Goal: Feedback & Contribution: Contribute content

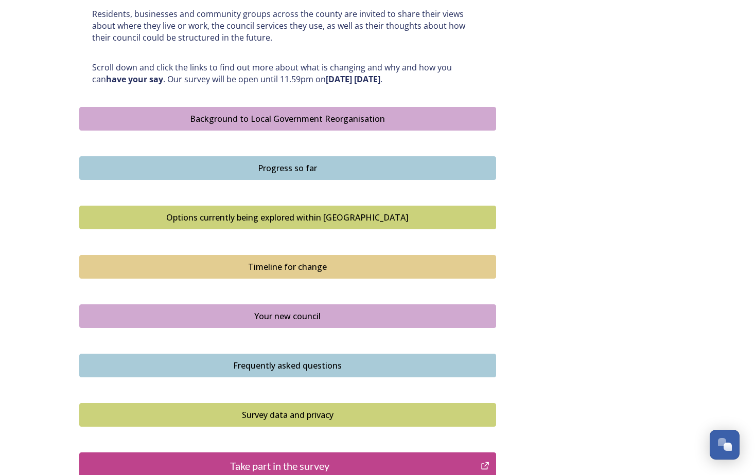
scroll to position [632, 0]
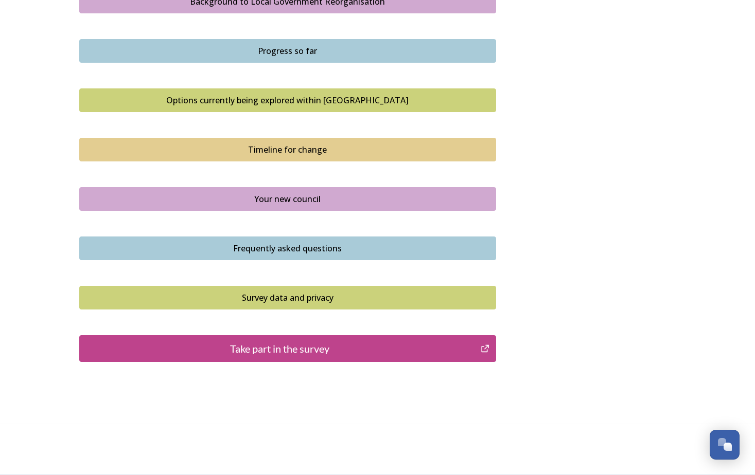
click at [256, 352] on div "Take part in the survey" at bounding box center [280, 348] width 390 height 15
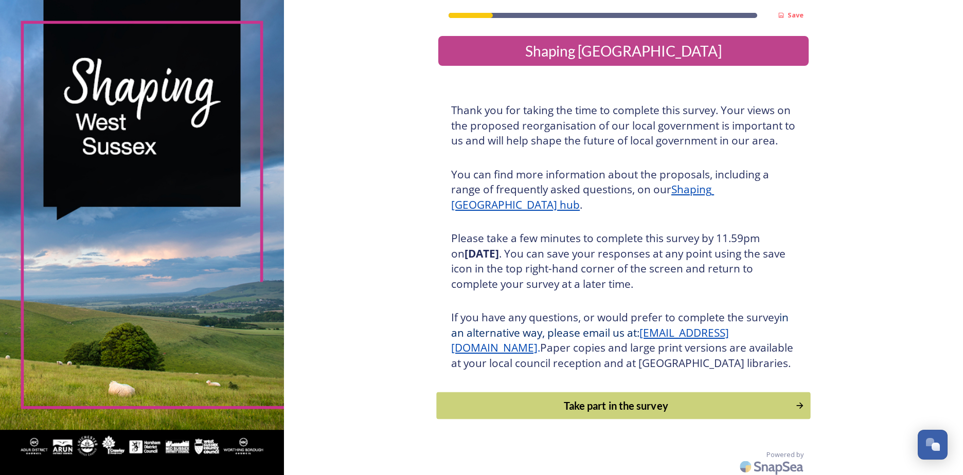
click at [598, 414] on div "Take part in the survey" at bounding box center [616, 405] width 348 height 15
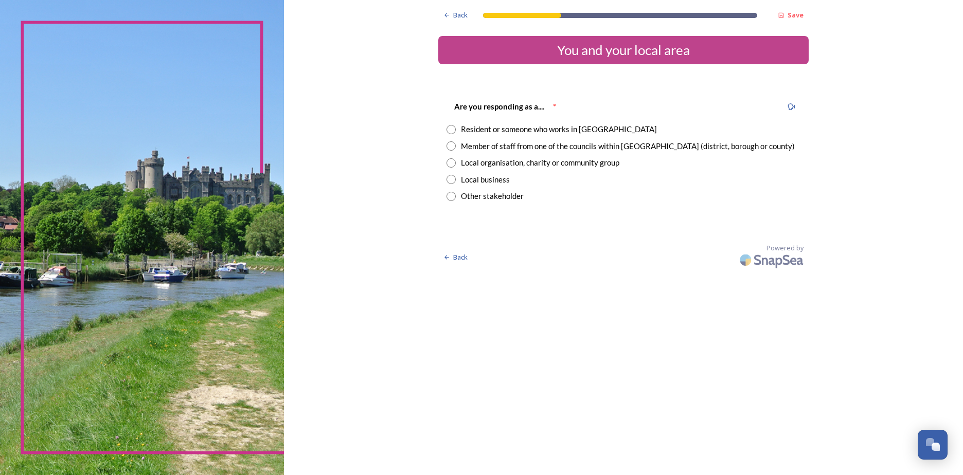
click at [456, 129] on input "radio" at bounding box center [451, 129] width 9 height 9
radio input "true"
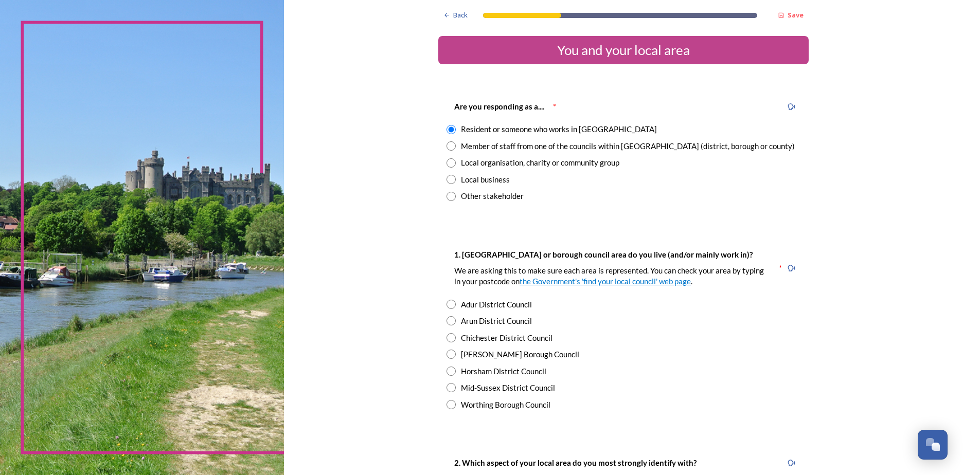
click at [449, 324] on input "radio" at bounding box center [451, 320] width 9 height 9
radio input "true"
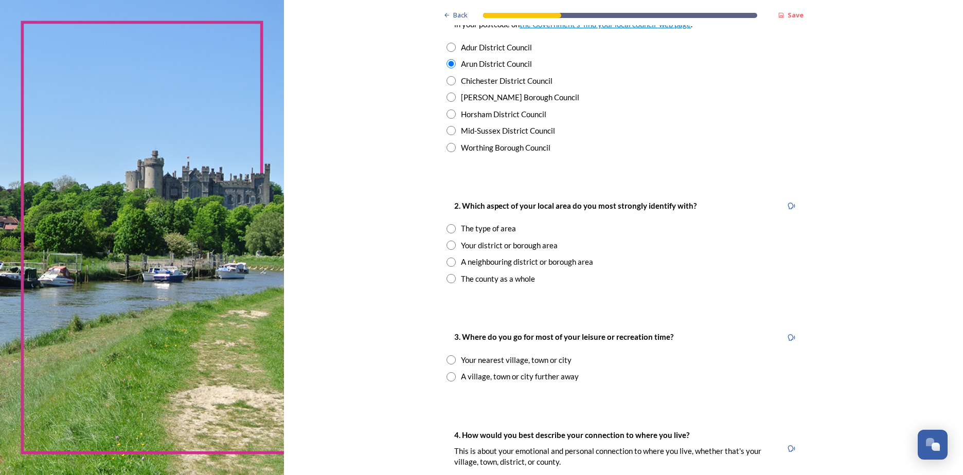
click at [451, 244] on input "radio" at bounding box center [451, 245] width 9 height 9
radio input "true"
click at [447, 364] on input "radio" at bounding box center [451, 359] width 9 height 9
radio input "true"
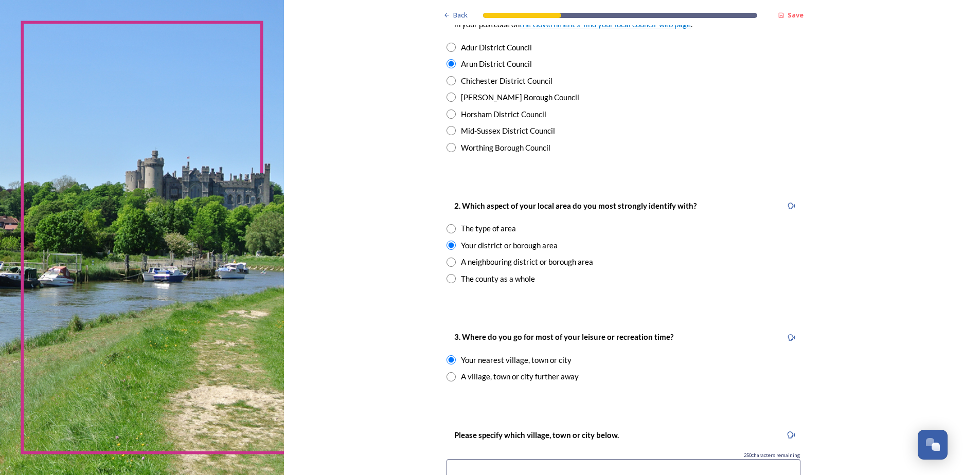
scroll to position [514, 0]
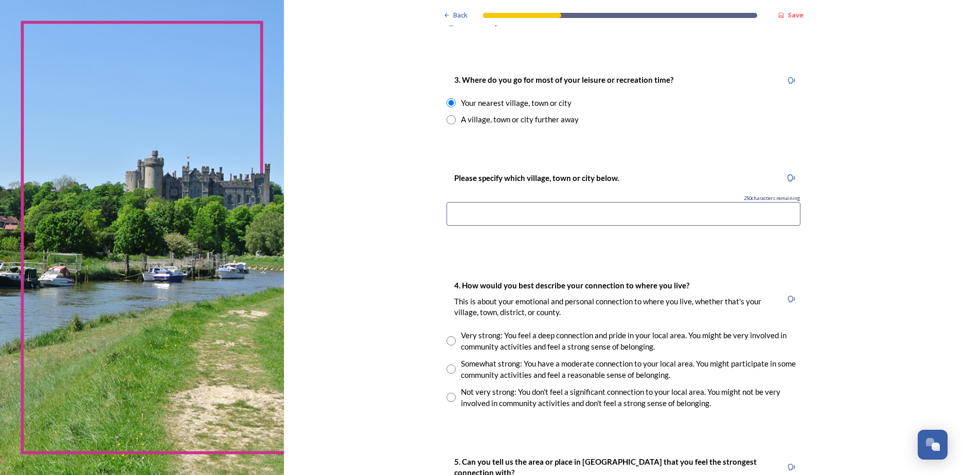
click at [460, 219] on input at bounding box center [624, 214] width 354 height 24
type input "Rustington or Littlehampton"
click at [447, 368] on input "radio" at bounding box center [451, 369] width 9 height 9
radio input "true"
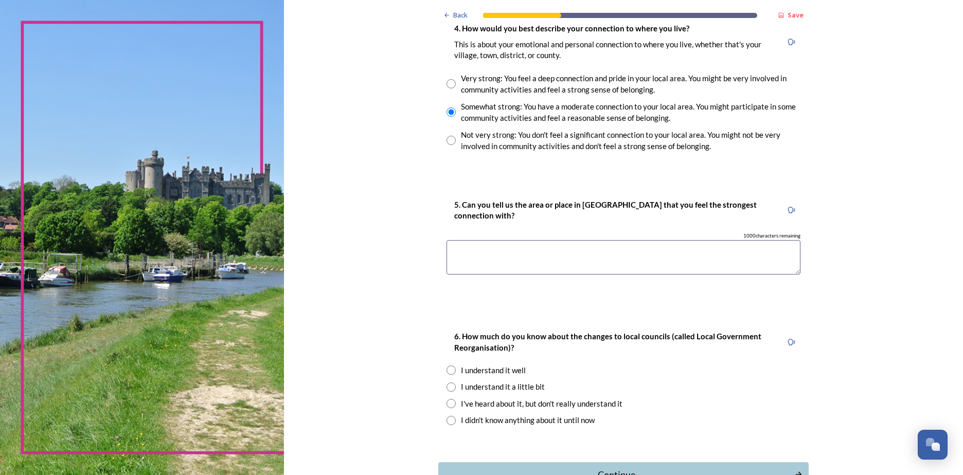
click at [476, 257] on textarea at bounding box center [624, 257] width 354 height 34
click at [528, 256] on textarea "Rustington, I have livede here all my life n" at bounding box center [624, 257] width 354 height 34
click at [593, 253] on textarea "Rustington, I have lived here all my life n" at bounding box center [624, 257] width 354 height 34
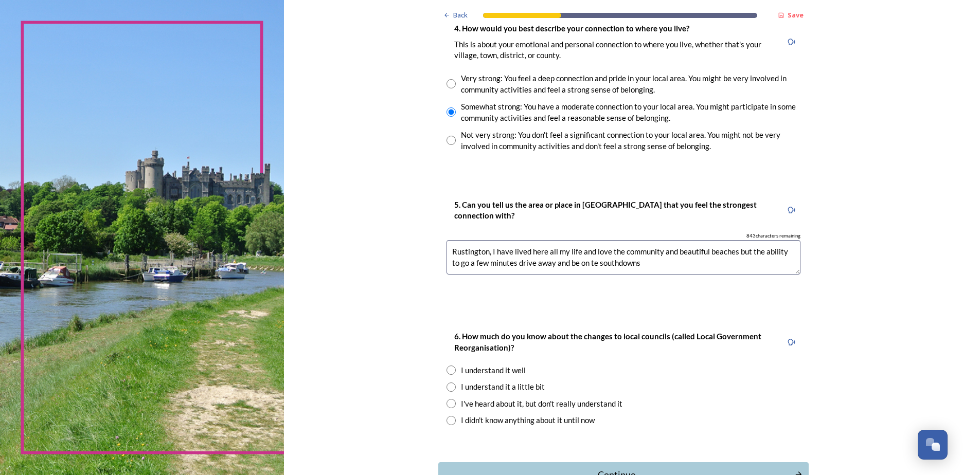
click at [580, 261] on textarea "Rustington, I have lived here all my life and love the community and beautiful …" at bounding box center [624, 257] width 354 height 34
type textarea "Rustington, I have lived here all my life and love the community and beautiful …"
click at [452, 374] on input "radio" at bounding box center [451, 370] width 9 height 9
radio input "true"
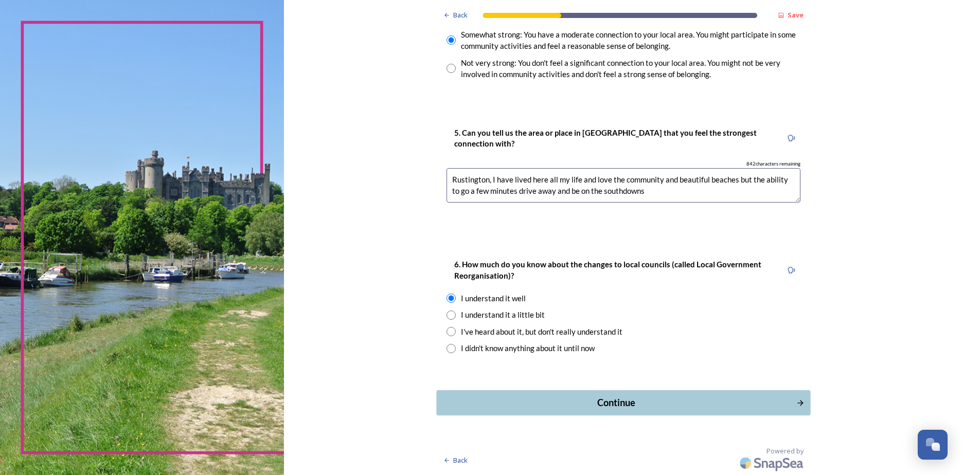
click at [509, 404] on div "Continue" at bounding box center [616, 403] width 348 height 14
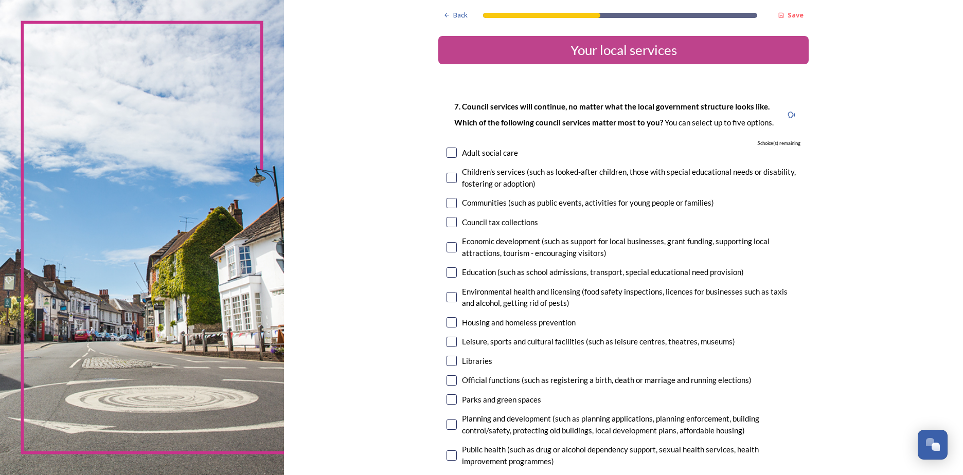
click at [447, 324] on input "checkbox" at bounding box center [452, 322] width 10 height 10
checkbox input "true"
click at [452, 153] on input "checkbox" at bounding box center [452, 153] width 10 height 10
checkbox input "true"
click at [447, 176] on input "checkbox" at bounding box center [452, 178] width 10 height 10
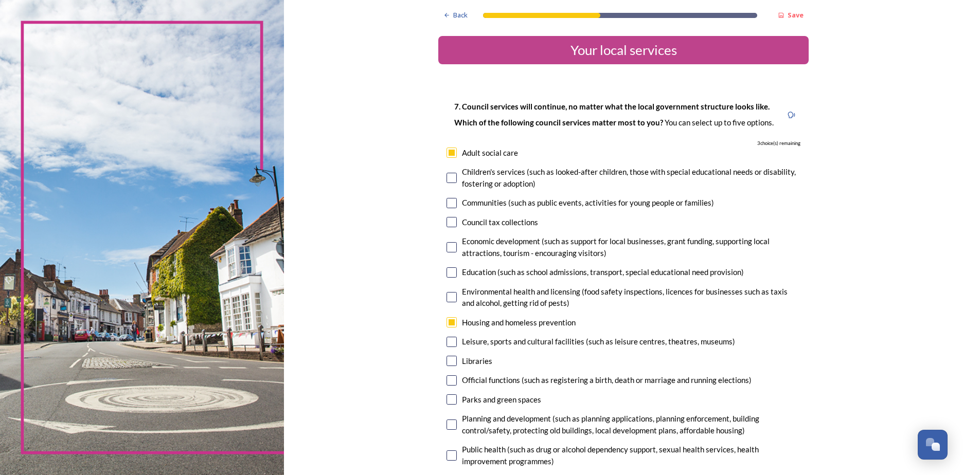
checkbox input "true"
click at [447, 399] on input "checkbox" at bounding box center [452, 400] width 10 height 10
checkbox input "true"
click at [448, 341] on input "checkbox" at bounding box center [452, 342] width 10 height 10
checkbox input "true"
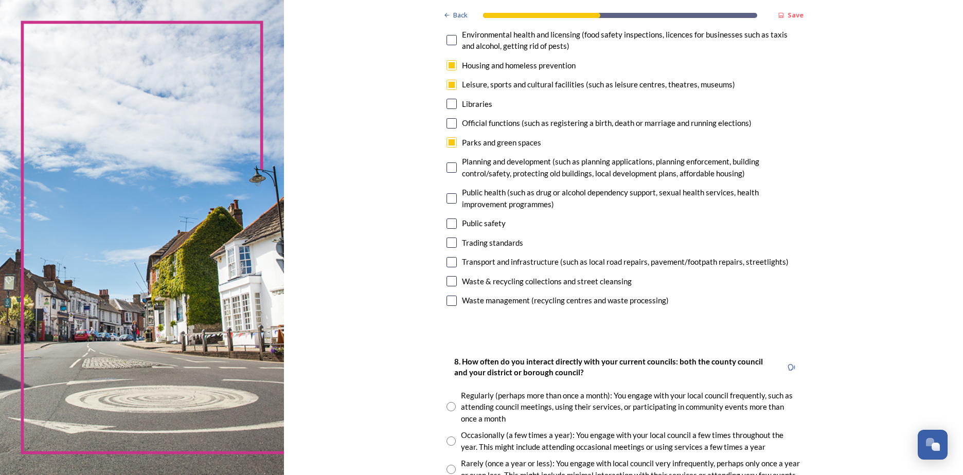
scroll to position [514, 0]
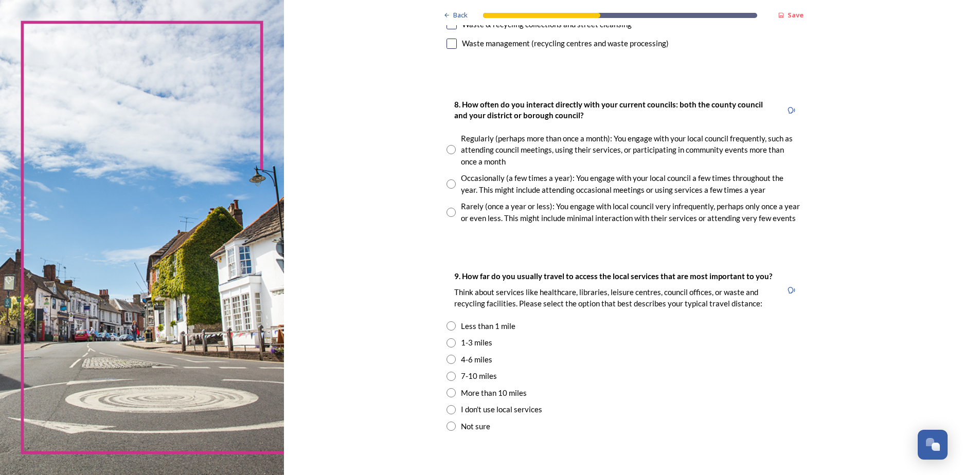
click at [447, 150] on input "radio" at bounding box center [451, 149] width 9 height 9
radio input "true"
click at [450, 343] on input "radio" at bounding box center [451, 343] width 9 height 9
radio input "true"
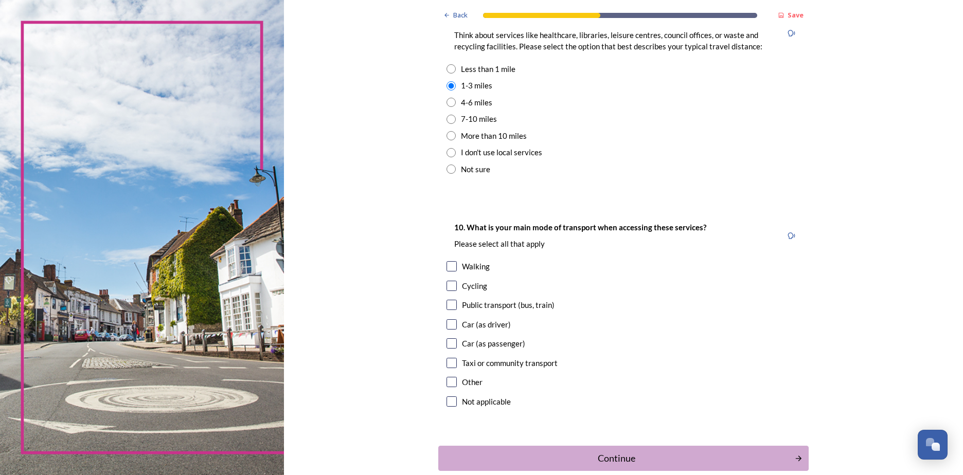
click at [447, 322] on input "checkbox" at bounding box center [452, 324] width 10 height 10
checkbox input "true"
click at [500, 458] on div "Continue" at bounding box center [616, 459] width 348 height 14
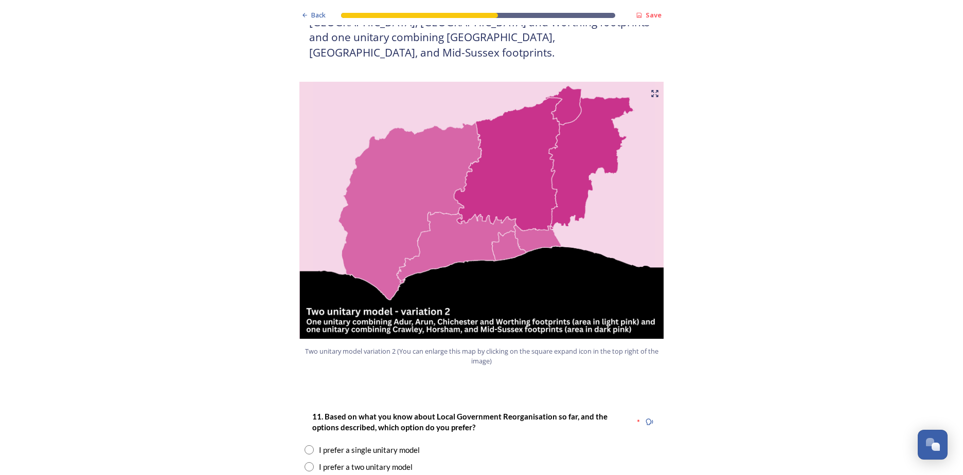
scroll to position [1286, 0]
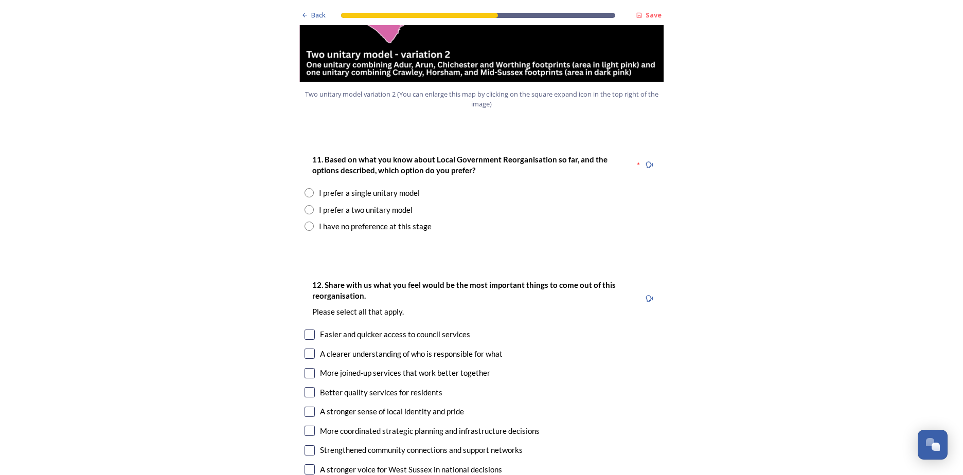
click at [306, 205] on input "radio" at bounding box center [309, 209] width 9 height 9
radio input "true"
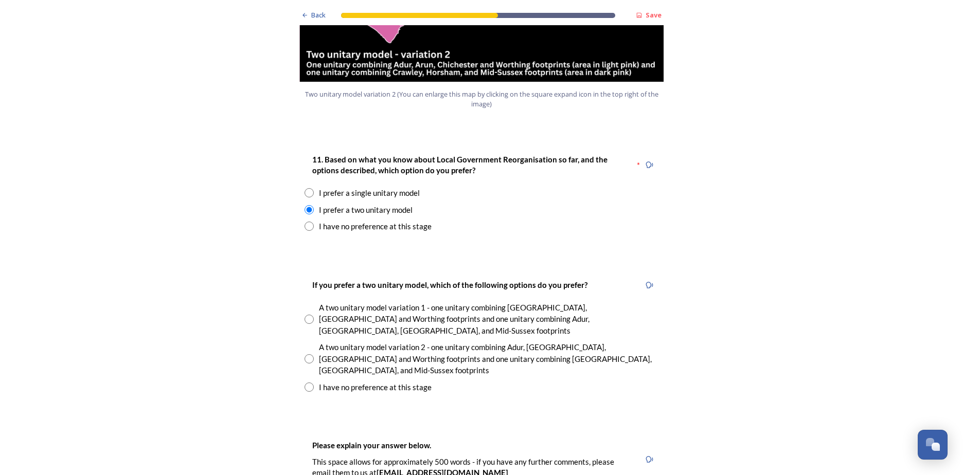
click at [305, 315] on input "radio" at bounding box center [309, 319] width 9 height 9
radio input "true"
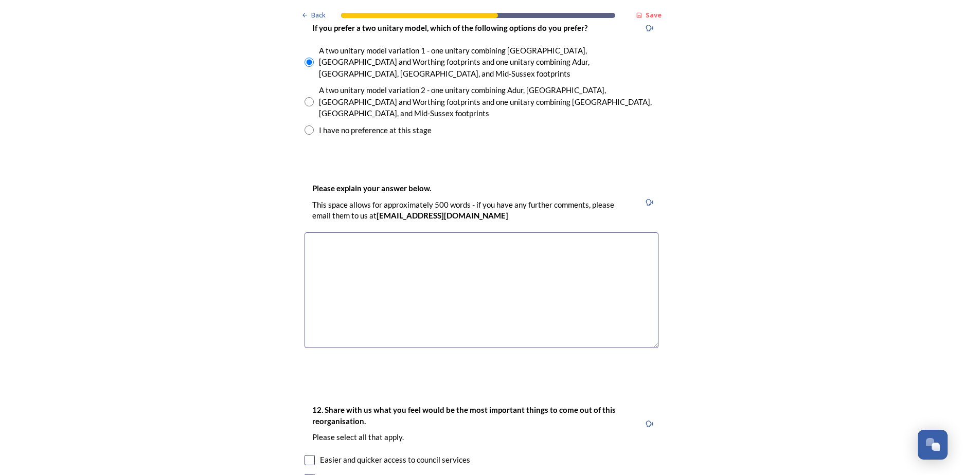
click at [363, 233] on textarea at bounding box center [482, 291] width 354 height 116
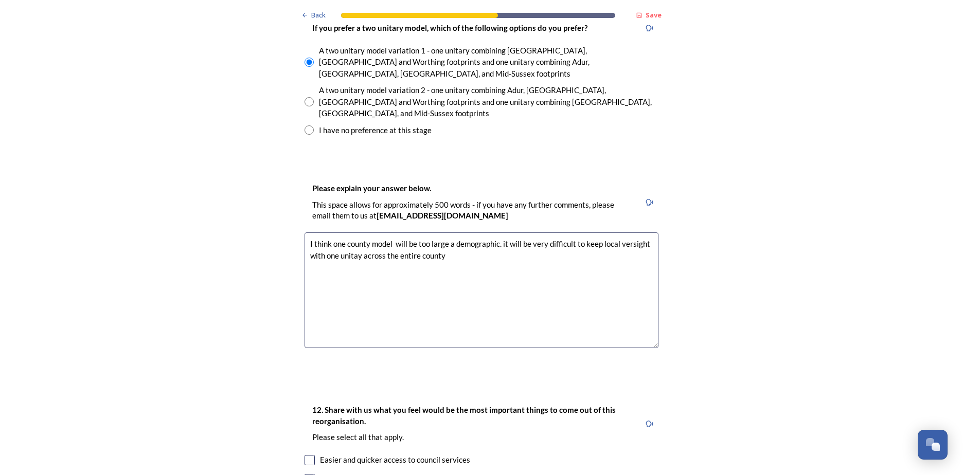
click at [617, 233] on textarea "I think one county model will be too large a demographic. it will be very diffi…" at bounding box center [482, 291] width 354 height 116
click at [353, 233] on textarea "I think one county model will be too large a demographic. it will be very diffi…" at bounding box center [482, 291] width 354 height 116
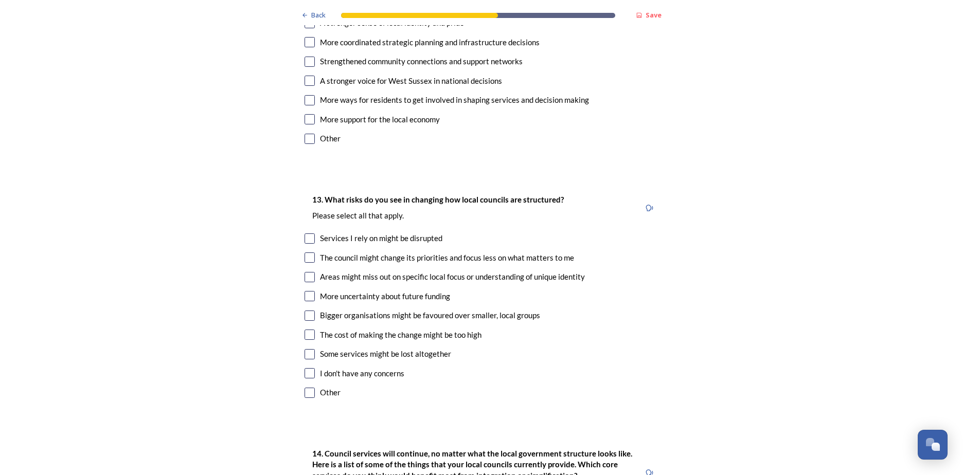
scroll to position [1801, 0]
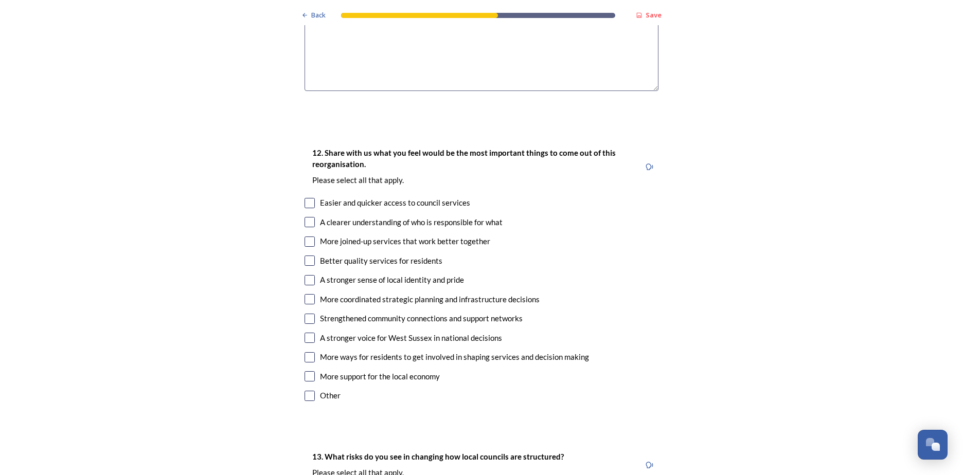
type textarea "I think one county model will be too large a demographic. it will be very diffi…"
click at [307, 256] on input "checkbox" at bounding box center [310, 261] width 10 height 10
checkbox input "true"
click at [305, 237] on input "checkbox" at bounding box center [310, 242] width 10 height 10
checkbox input "true"
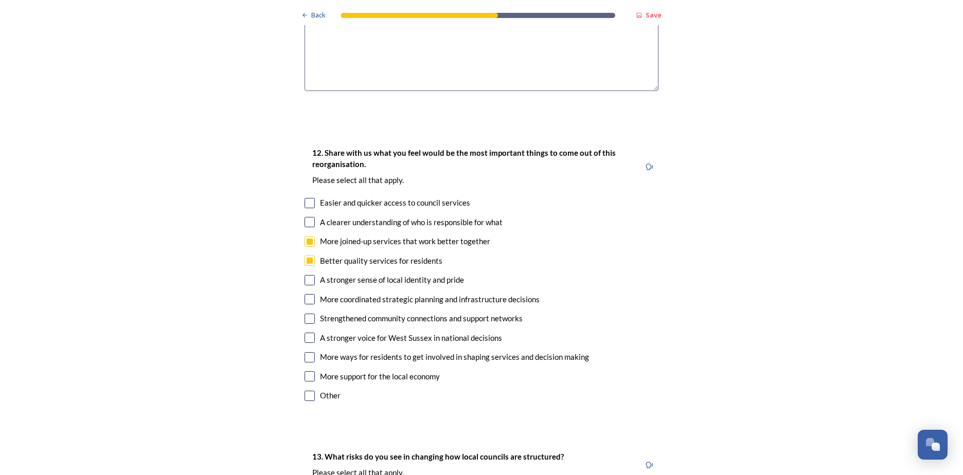
click at [307, 294] on input "checkbox" at bounding box center [310, 299] width 10 height 10
checkbox input "true"
click at [306, 333] on input "checkbox" at bounding box center [310, 338] width 10 height 10
checkbox input "true"
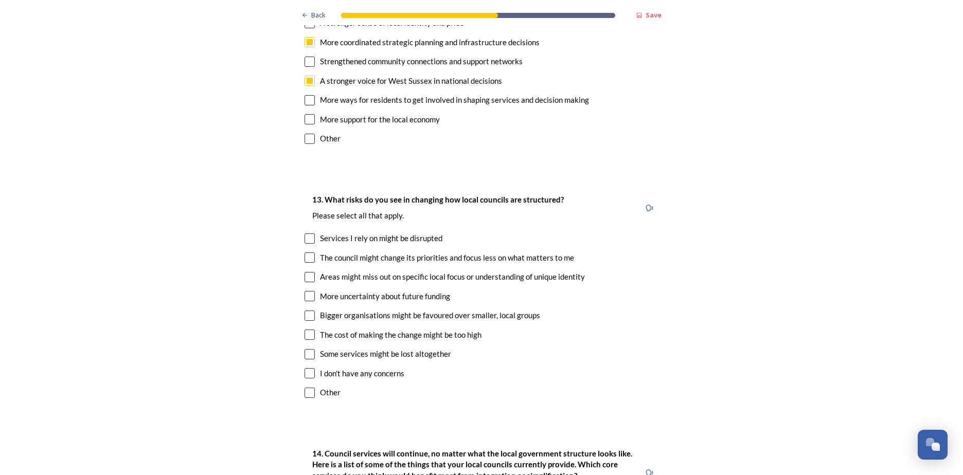
click at [307, 272] on input "checkbox" at bounding box center [310, 277] width 10 height 10
checkbox input "true"
drag, startPoint x: 300, startPoint y: 259, endPoint x: 305, endPoint y: 264, distance: 6.5
click at [300, 260] on div "13. What risks do you see in changing how local councils are structured? ﻿Pleas…" at bounding box center [481, 297] width 370 height 228
click at [307, 311] on input "checkbox" at bounding box center [310, 316] width 10 height 10
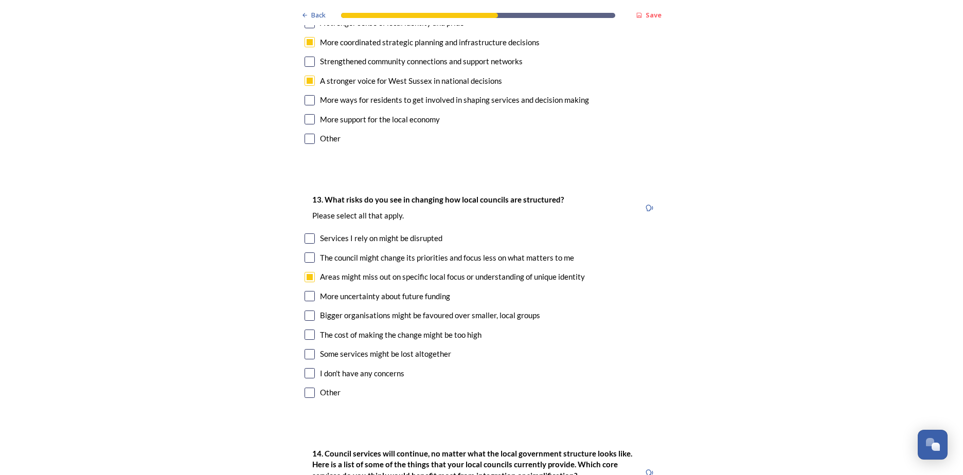
checkbox input "true"
click at [308, 349] on input "checkbox" at bounding box center [310, 354] width 10 height 10
checkbox input "true"
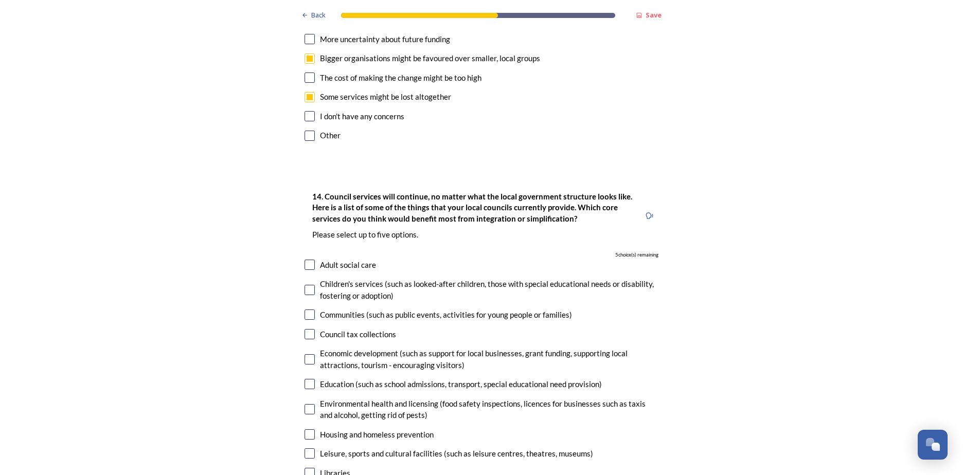
scroll to position [2572, 0]
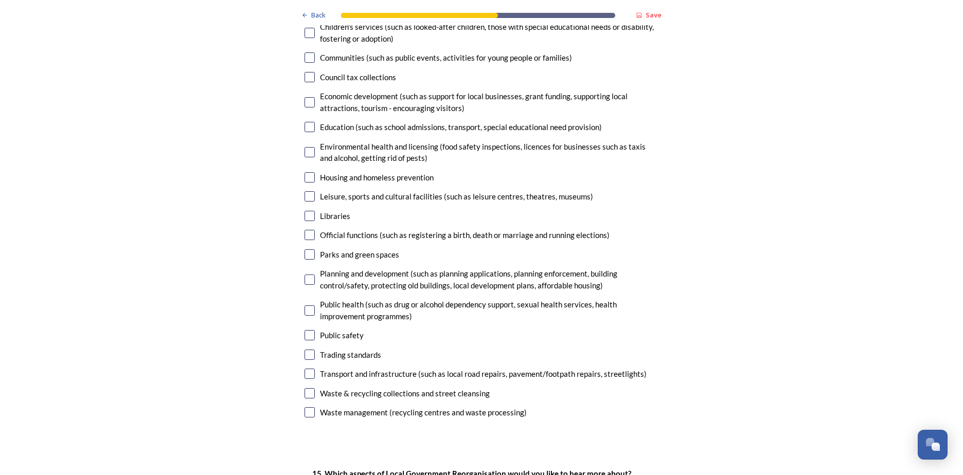
click at [308, 330] on input "checkbox" at bounding box center [310, 335] width 10 height 10
checkbox input "true"
click at [305, 306] on input "checkbox" at bounding box center [310, 311] width 10 height 10
checkbox input "true"
click at [307, 369] on input "checkbox" at bounding box center [310, 374] width 10 height 10
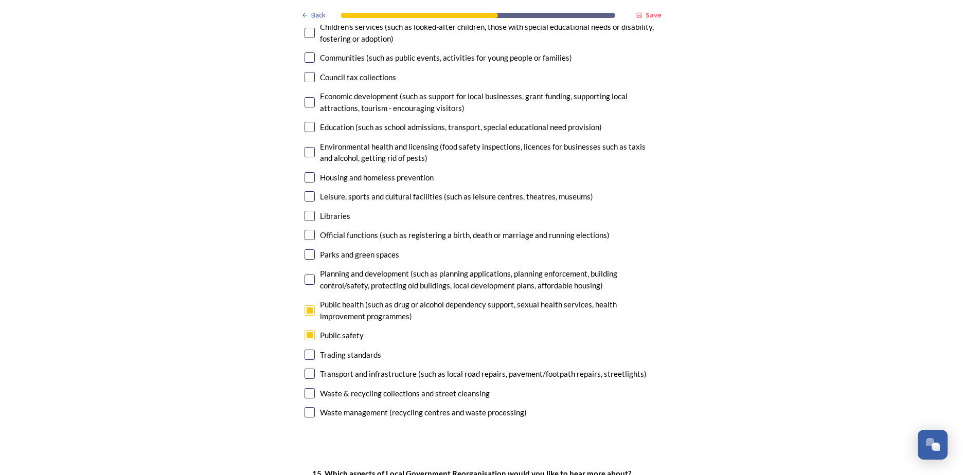
checkbox input "true"
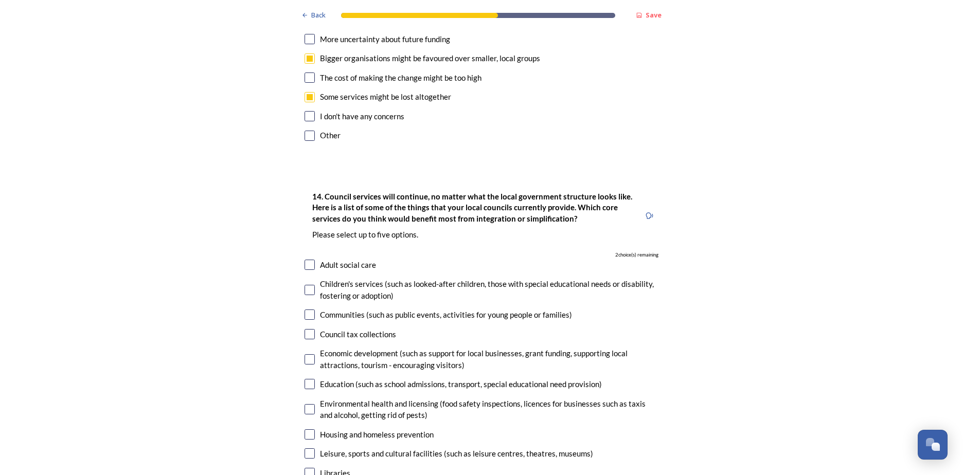
click at [305, 260] on input "checkbox" at bounding box center [310, 265] width 10 height 10
checkbox input "true"
click at [305, 285] on input "checkbox" at bounding box center [310, 290] width 10 height 10
checkbox input "true"
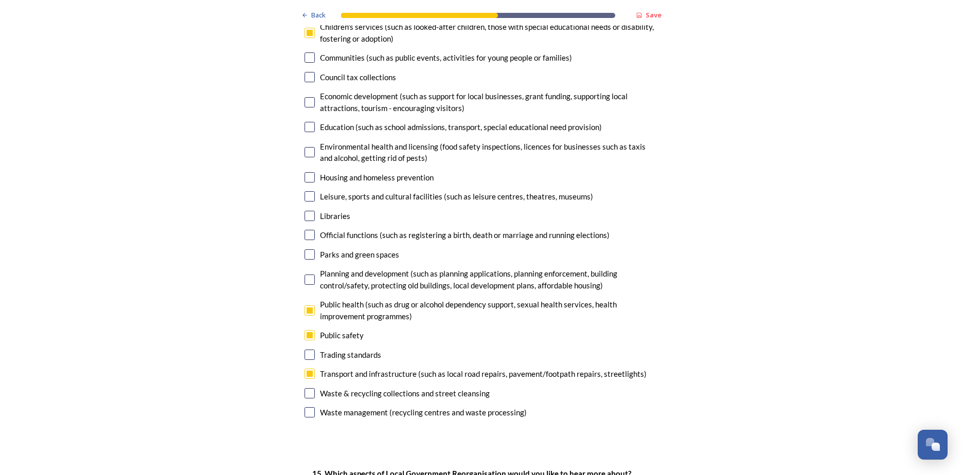
scroll to position [2830, 0]
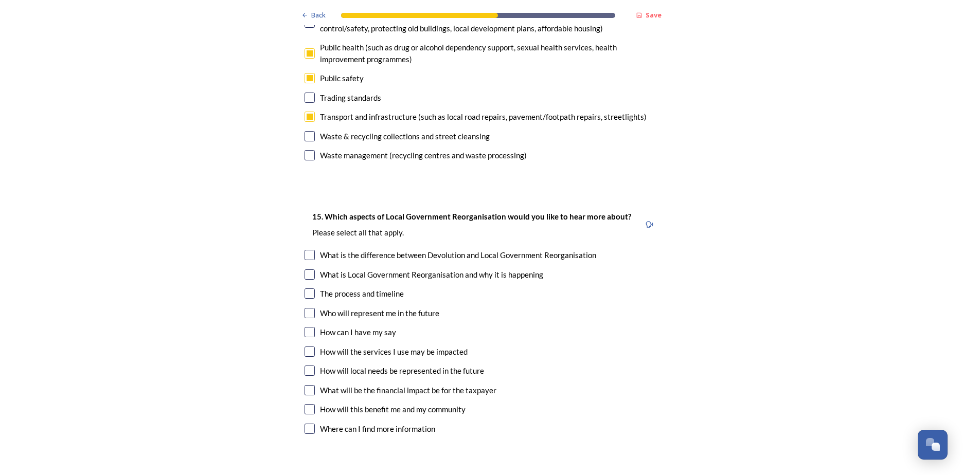
click at [310, 289] on input "checkbox" at bounding box center [310, 294] width 10 height 10
checkbox input "true"
click at [306, 327] on input "checkbox" at bounding box center [310, 332] width 10 height 10
checkbox input "true"
click at [305, 347] on input "checkbox" at bounding box center [310, 352] width 10 height 10
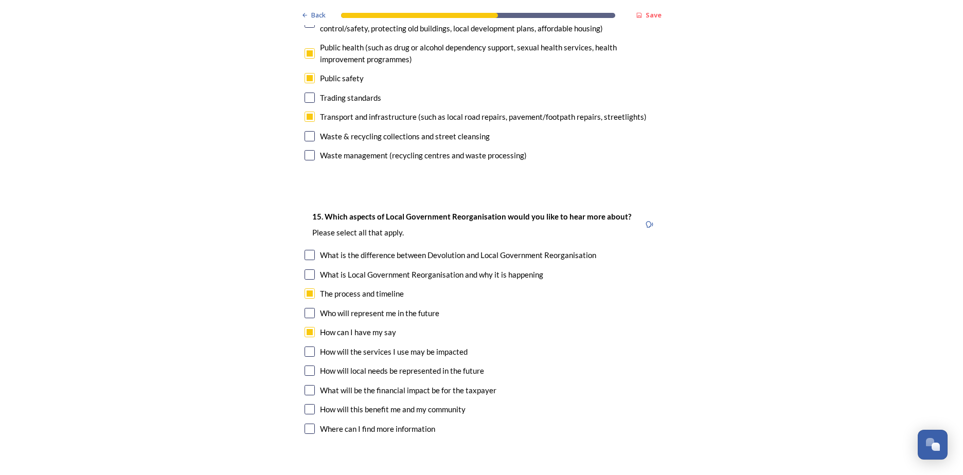
checkbox input "true"
click at [306, 366] on input "checkbox" at bounding box center [310, 371] width 10 height 10
checkbox input "true"
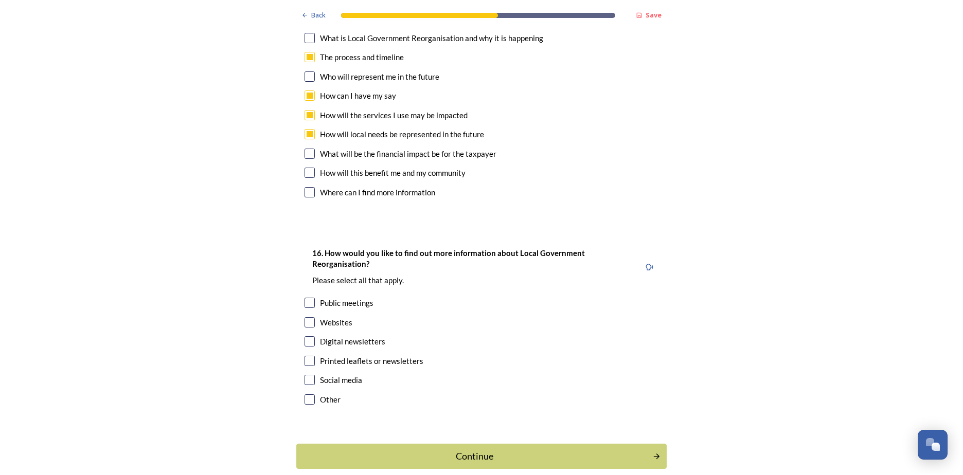
click at [306, 317] on input "checkbox" at bounding box center [310, 322] width 10 height 10
checkbox input "true"
click at [305, 375] on input "checkbox" at bounding box center [310, 380] width 10 height 10
checkbox input "true"
click at [468, 450] on div "Continue" at bounding box center [474, 457] width 348 height 14
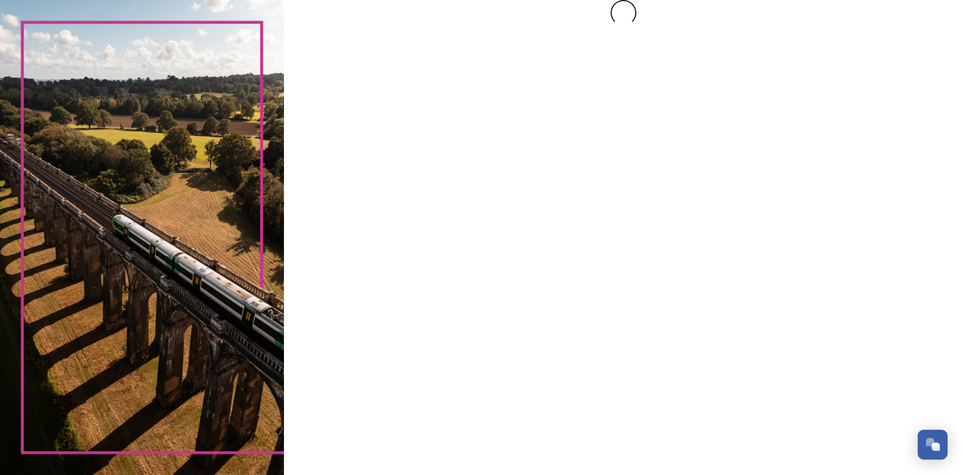
scroll to position [0, 0]
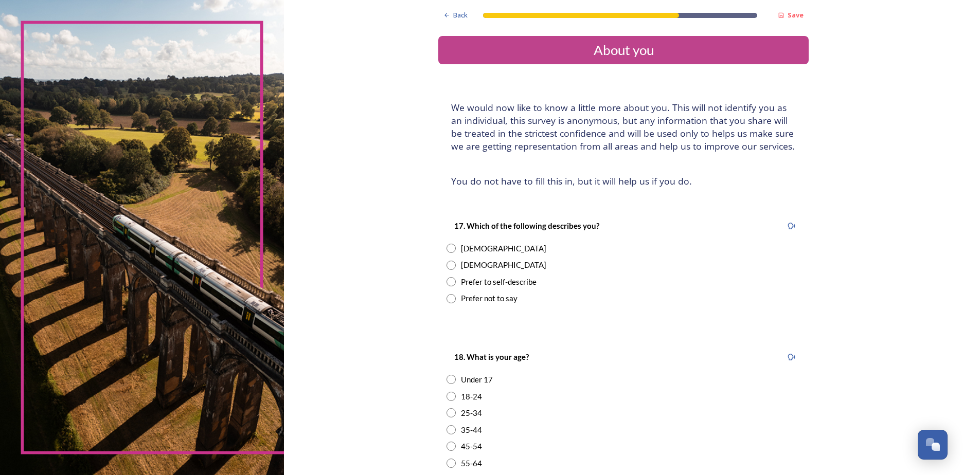
click at [452, 251] on div "Female" at bounding box center [624, 249] width 354 height 12
radio input "true"
click at [449, 446] on input "radio" at bounding box center [451, 446] width 9 height 9
radio input "true"
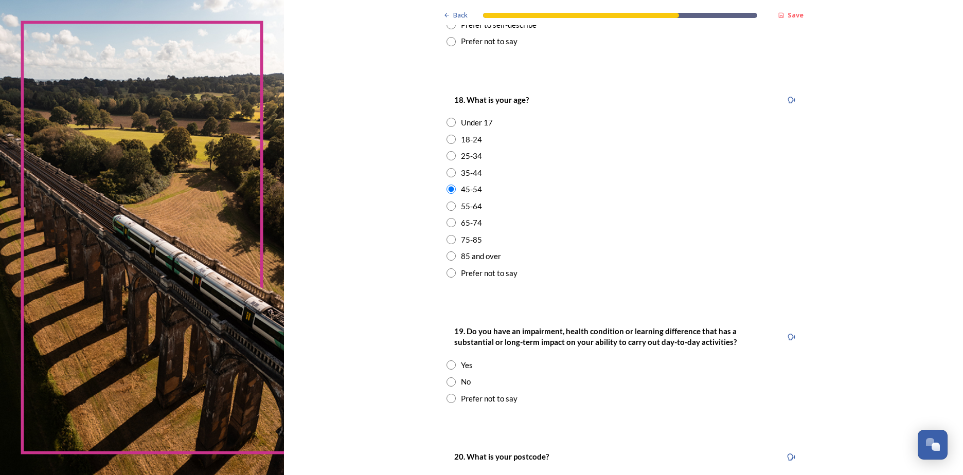
click at [447, 382] on input "radio" at bounding box center [451, 382] width 9 height 9
radio input "true"
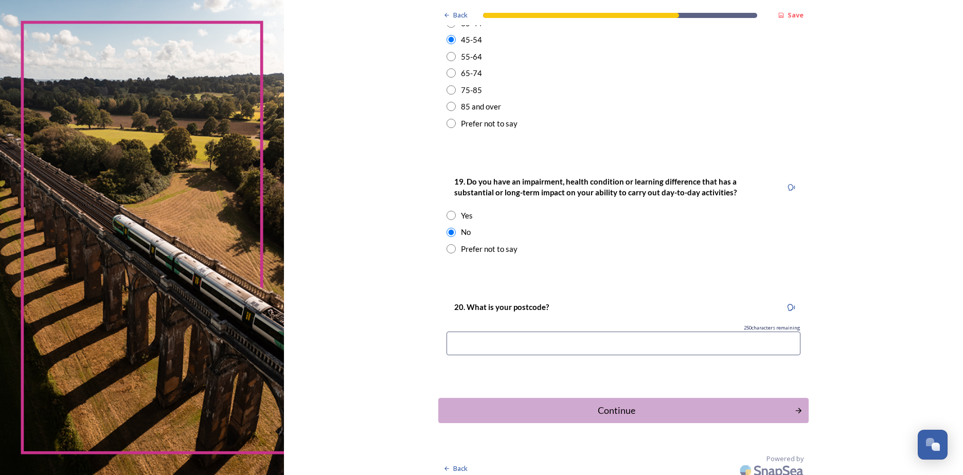
scroll to position [415, 0]
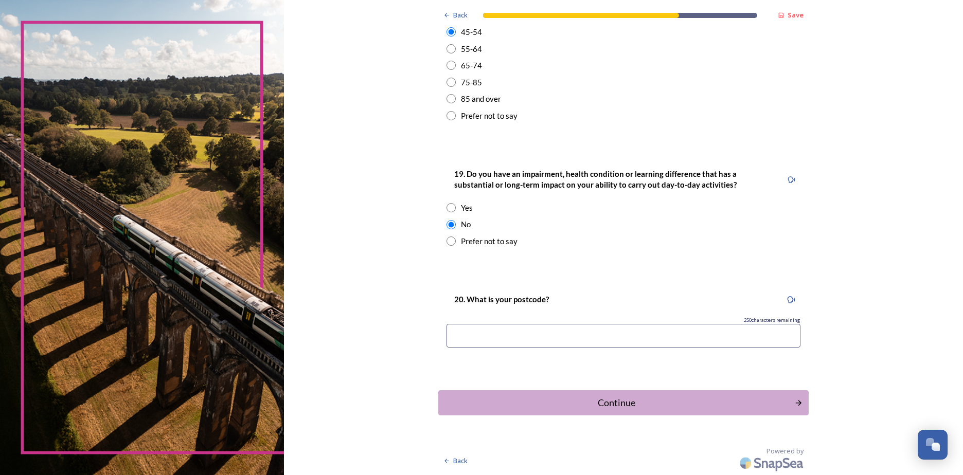
click at [471, 341] on input at bounding box center [624, 336] width 354 height 24
type input "BN16 2NZ"
click at [500, 399] on div "Continue" at bounding box center [616, 403] width 345 height 14
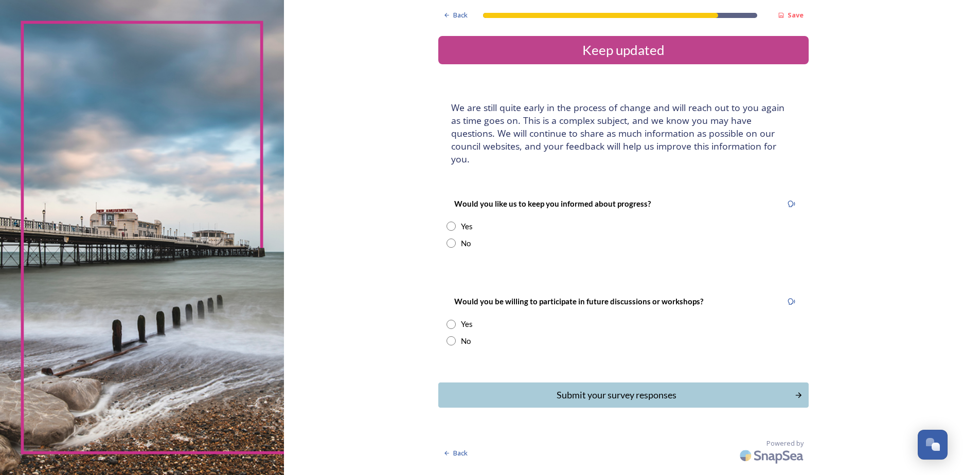
click at [450, 222] on input "radio" at bounding box center [451, 226] width 9 height 9
radio input "true"
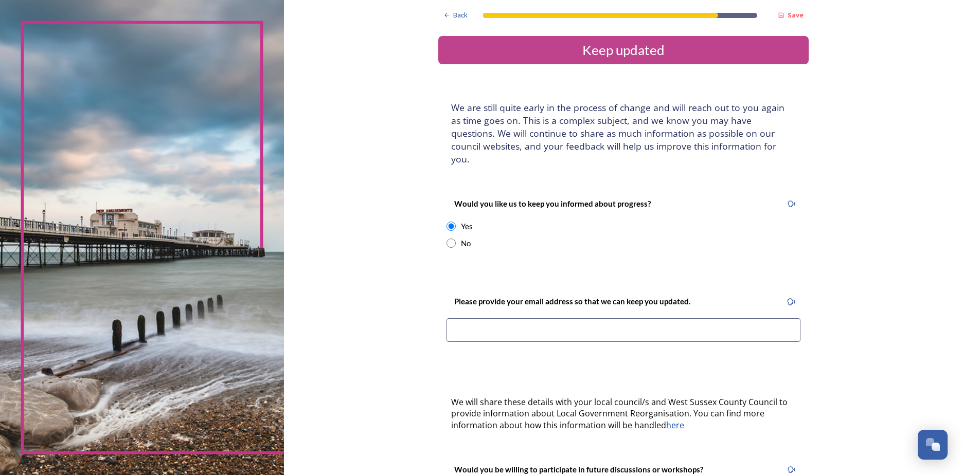
click at [464, 318] on input at bounding box center [624, 330] width 354 height 24
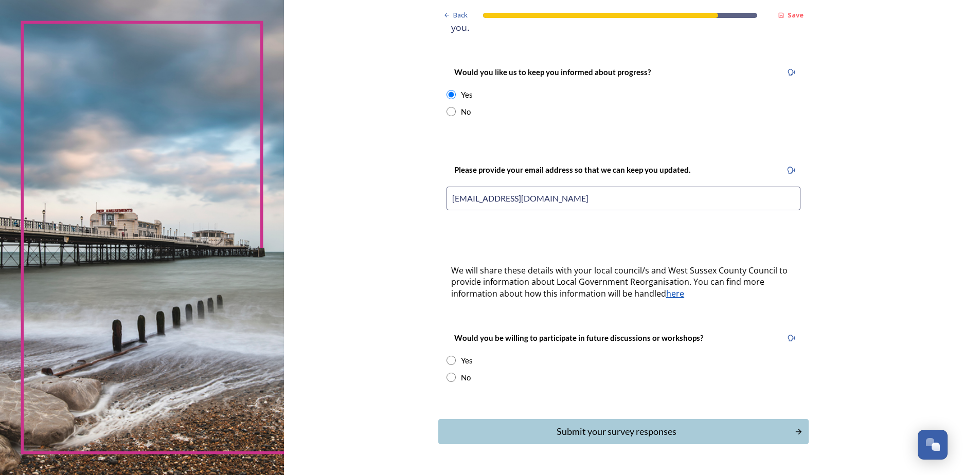
scroll to position [148, 0]
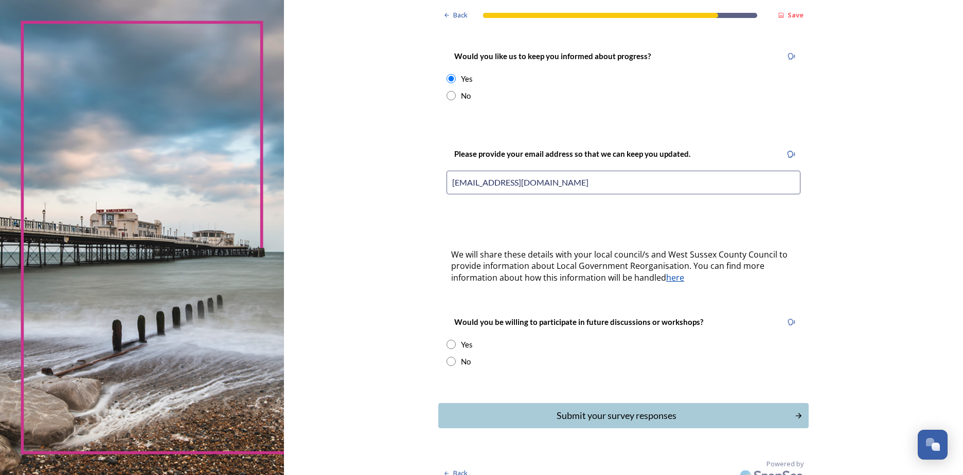
type input "jaynecknight75@gmail.com"
click at [447, 340] on input "radio" at bounding box center [451, 344] width 9 height 9
radio input "true"
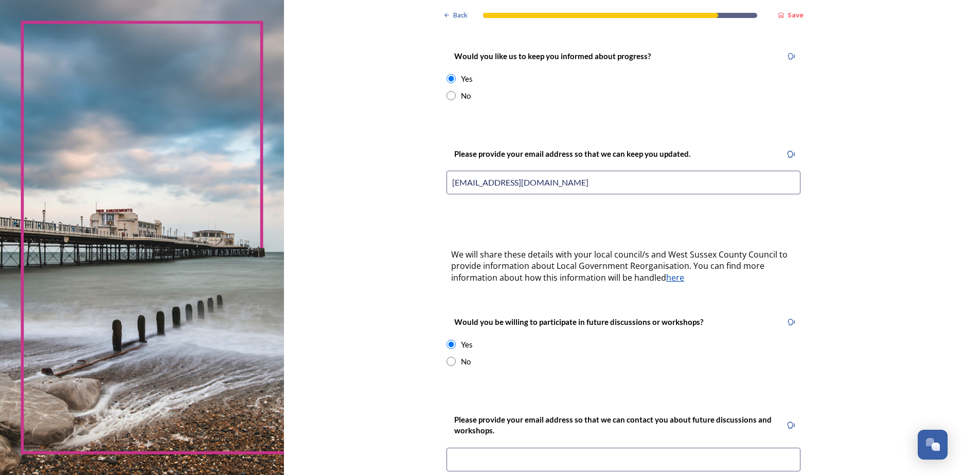
click at [491, 449] on input at bounding box center [624, 460] width 354 height 24
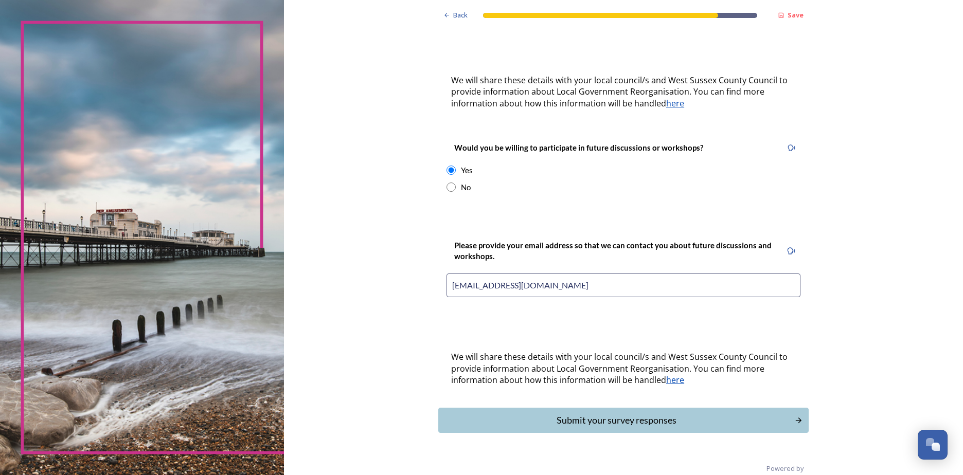
scroll to position [327, 0]
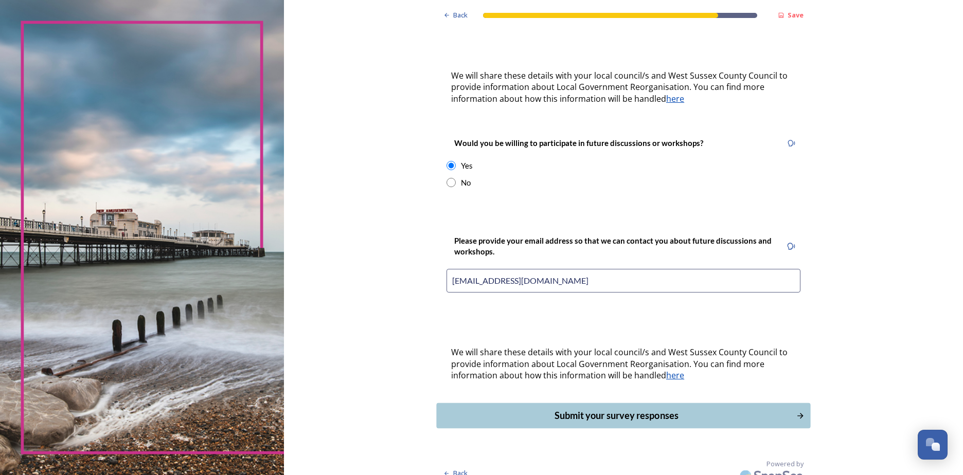
type input "jaynecknight75@gmail.com"
click at [592, 409] on div "Submit your survey responses" at bounding box center [616, 416] width 348 height 14
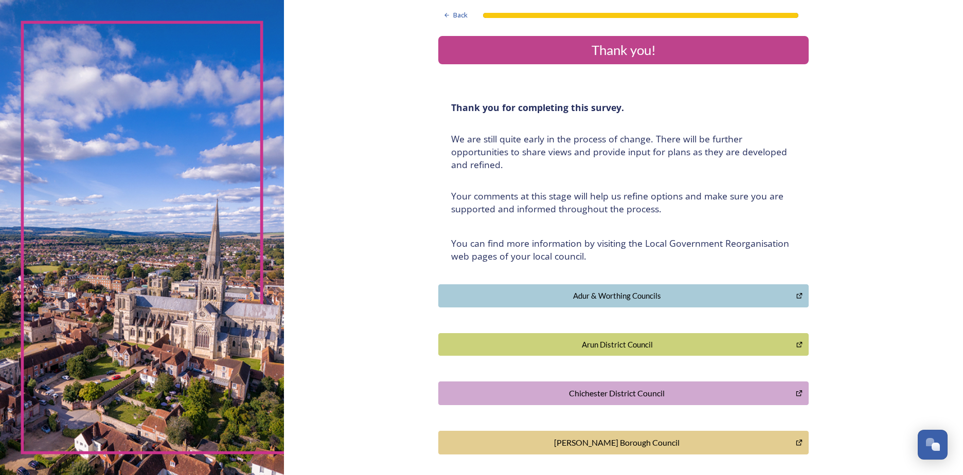
scroll to position [187, 0]
